Goal: Transaction & Acquisition: Book appointment/travel/reservation

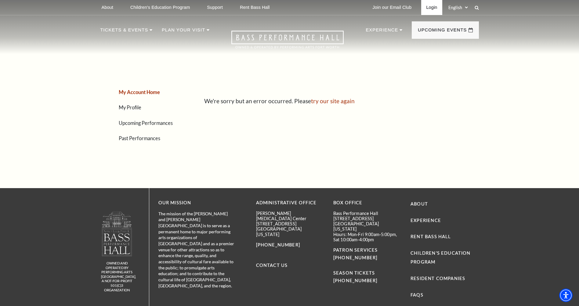
click at [434, 8] on link "Login" at bounding box center [431, 7] width 21 height 15
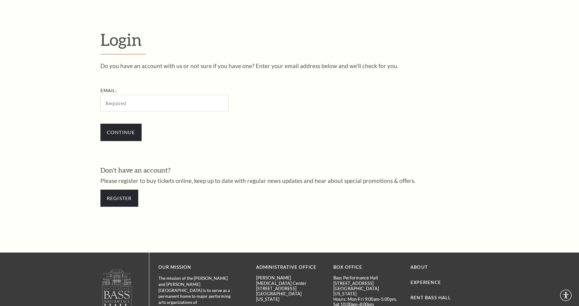
scroll to position [204, 0]
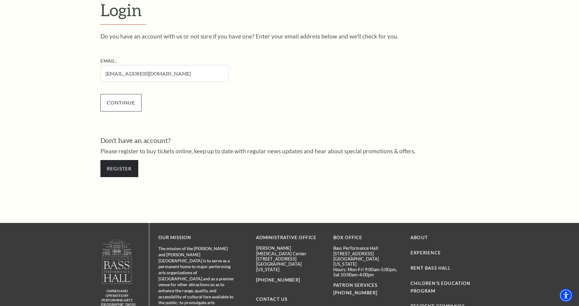
type input "ramandlizsolis@gmail.com"
click at [119, 99] on input "Continue" at bounding box center [120, 102] width 41 height 17
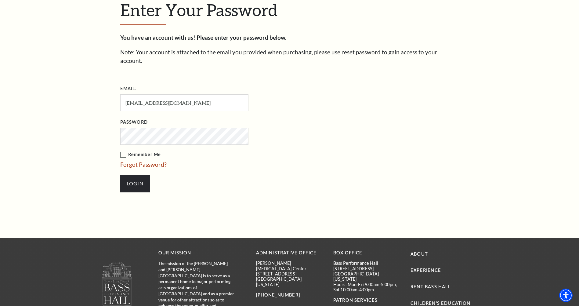
click at [123, 151] on label "Remember Me" at bounding box center [214, 155] width 189 height 8
click at [0, 0] on input "Remember Me" at bounding box center [0, 0] width 0 height 0
click at [133, 176] on input "Login" at bounding box center [135, 183] width 30 height 17
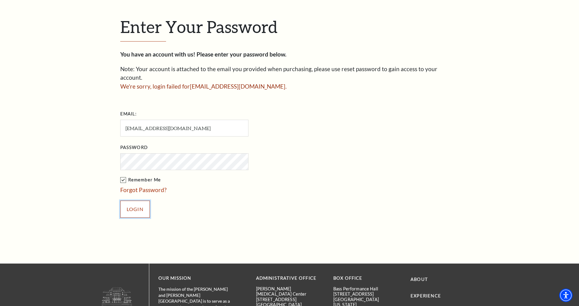
click at [138, 201] on input "Login" at bounding box center [135, 209] width 30 height 17
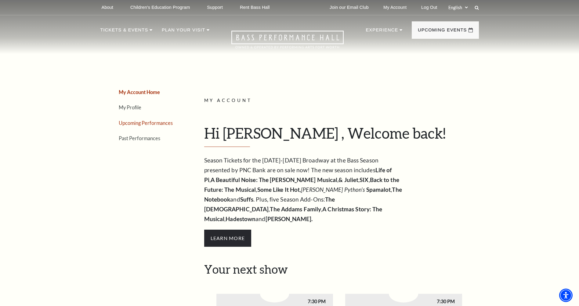
click at [137, 123] on link "Upcoming Performances" at bounding box center [146, 123] width 54 height 6
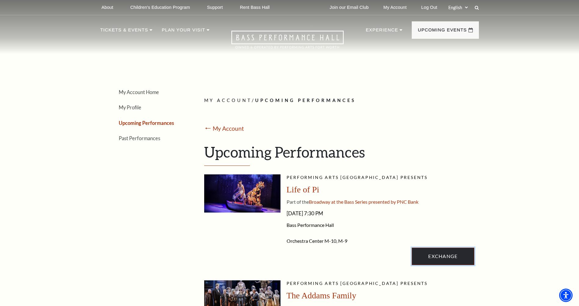
click at [457, 257] on link "Exchange" at bounding box center [443, 256] width 62 height 17
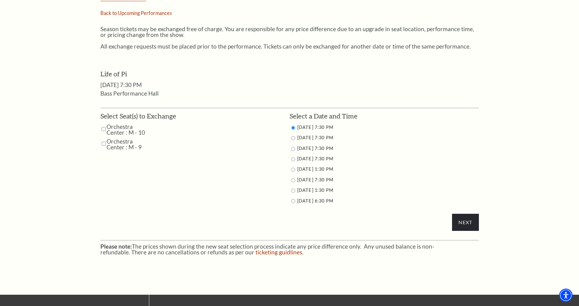
scroll to position [244, 0]
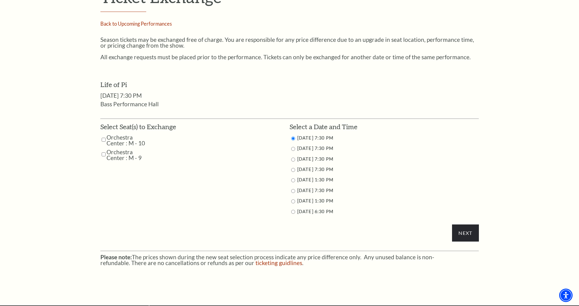
click at [103, 140] on input "Orchestra Center : M - 10" at bounding box center [104, 139] width 4 height 11
checkbox input "true"
click at [103, 153] on input "Orchestra Center : M - 9" at bounding box center [104, 154] width 4 height 11
checkbox input "true"
click at [301, 191] on label "9/27/2025 7:30 PM" at bounding box center [315, 190] width 36 height 5
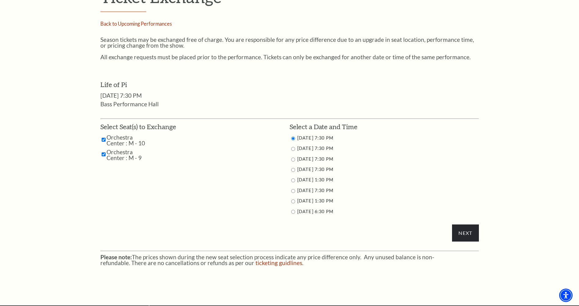
click at [293, 191] on input "9/27/2025 7:30 PM" at bounding box center [293, 191] width 4 height 4
radio input "true"
click at [466, 232] on input "Next" at bounding box center [465, 232] width 27 height 17
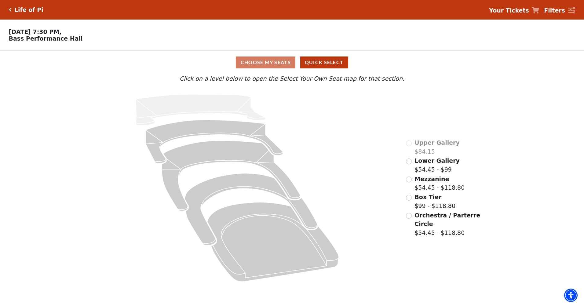
click at [411, 220] on div "Orchestra / Parterre Circle $54.45 - $118.80" at bounding box center [443, 224] width 75 height 26
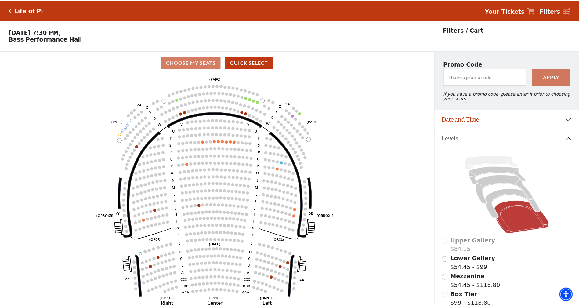
scroll to position [28, 0]
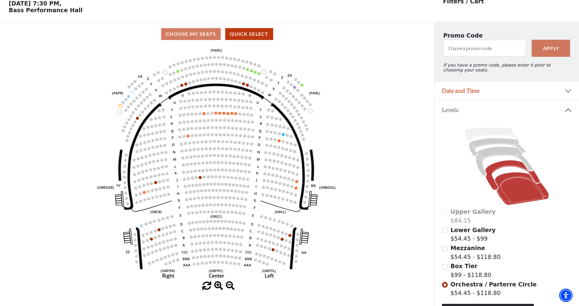
click at [498, 171] on icon at bounding box center [512, 175] width 55 height 30
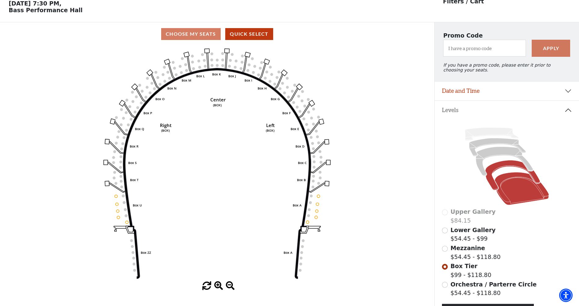
click at [518, 193] on icon at bounding box center [522, 188] width 54 height 33
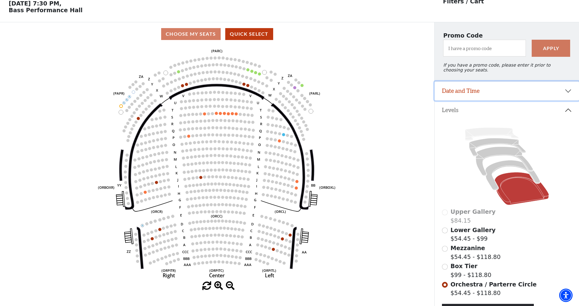
click at [567, 96] on button "Date and Time" at bounding box center [507, 91] width 144 height 19
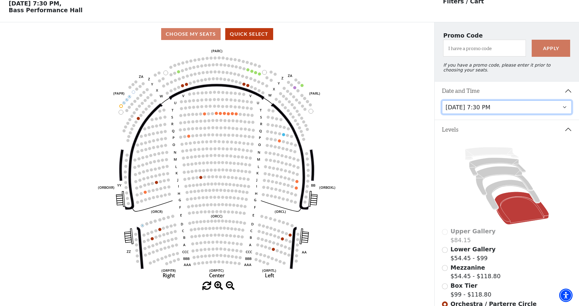
drag, startPoint x: 562, startPoint y: 112, endPoint x: 559, endPoint y: 113, distance: 3.2
click at [562, 112] on select "[DATE] 7:30 PM [DATE] 7:30 PM [DATE] 7:30 PM [DATE] 7:30 PM [DATE] 1:30 PM [DAT…" at bounding box center [507, 107] width 130 height 14
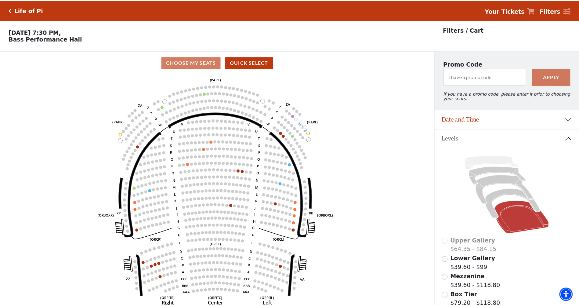
scroll to position [28, 0]
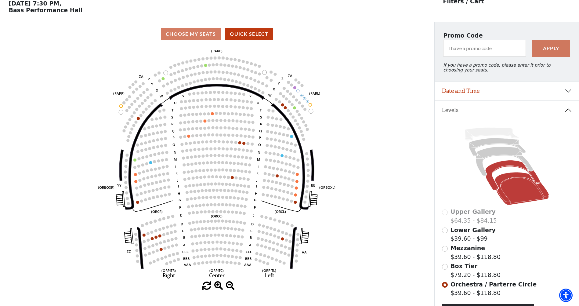
click at [500, 169] on icon at bounding box center [512, 175] width 55 height 30
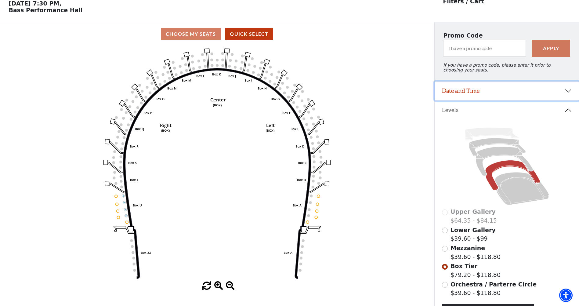
click at [570, 97] on button "Date and Time" at bounding box center [507, 91] width 144 height 19
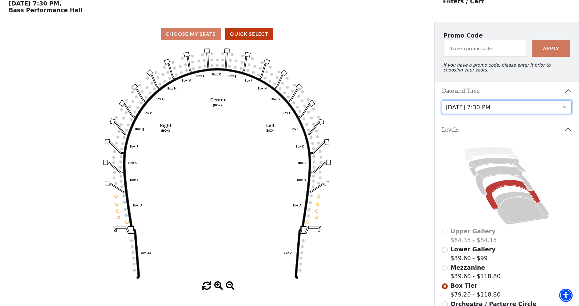
click at [525, 114] on select "[DATE] 7:30 PM [DATE] 7:30 PM [DATE] 7:30 PM [DATE] 7:30 PM [DATE] 1:30 PM [DAT…" at bounding box center [507, 107] width 130 height 14
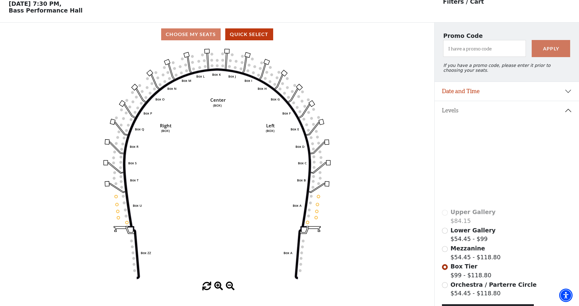
scroll to position [28, 0]
click at [506, 193] on icon at bounding box center [522, 188] width 54 height 33
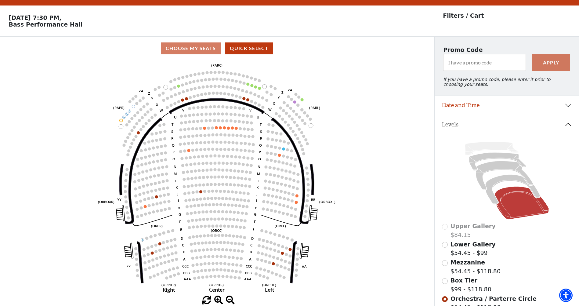
scroll to position [0, 0]
